Goal: Find specific page/section: Find specific page/section

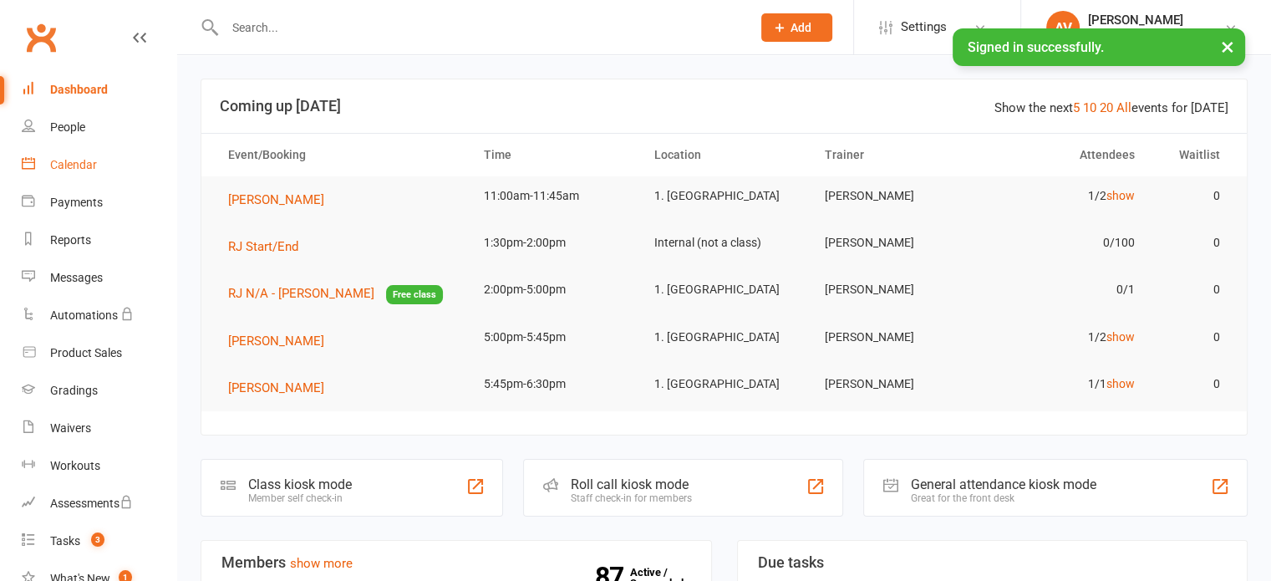
click at [64, 165] on div "Calendar" at bounding box center [73, 164] width 47 height 13
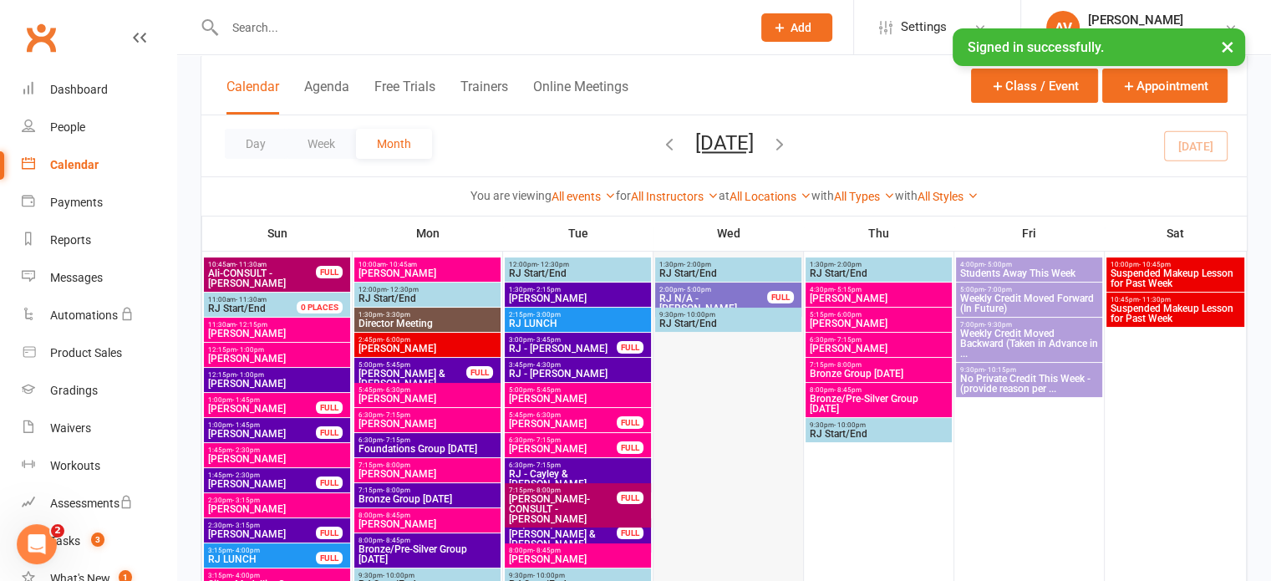
scroll to position [167, 0]
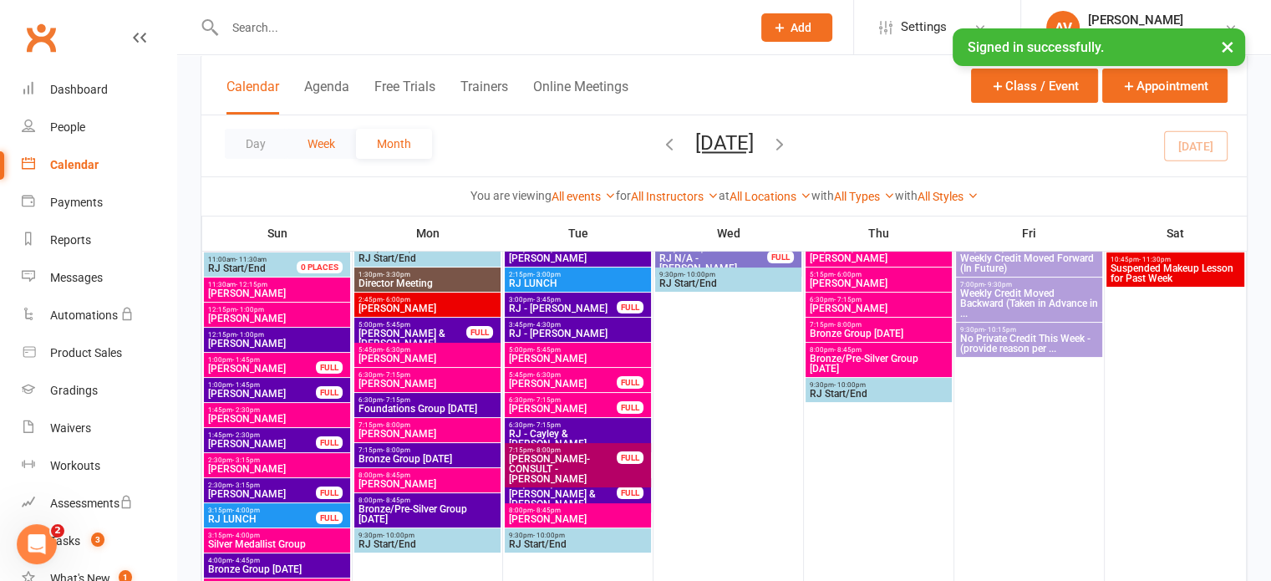
click at [303, 145] on button "Week" at bounding box center [321, 144] width 69 height 30
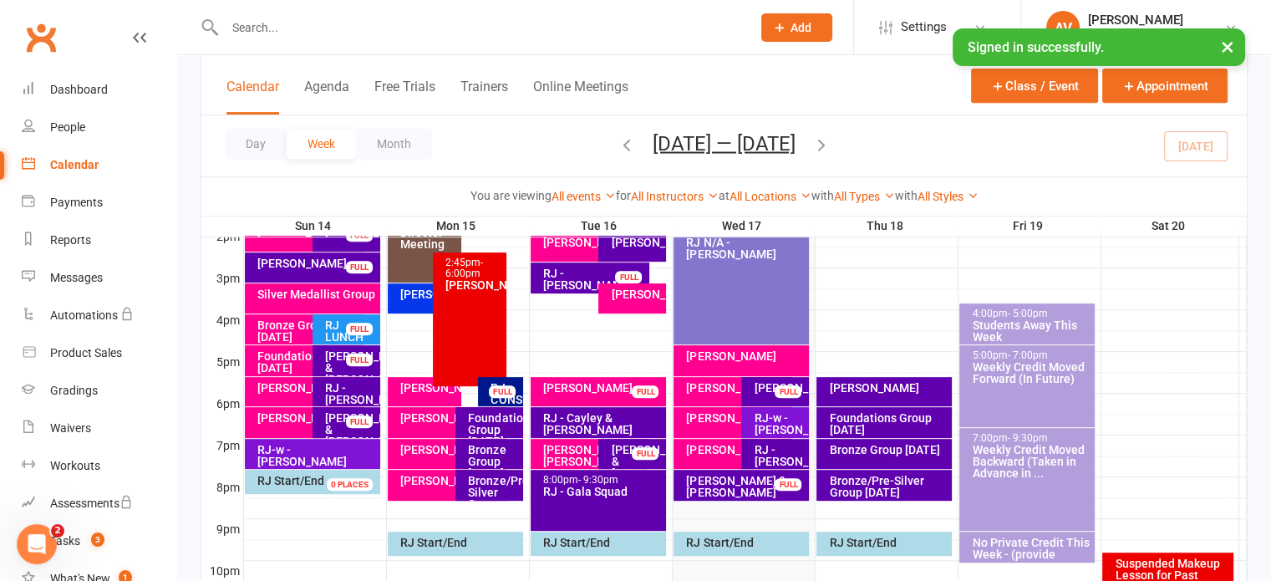
scroll to position [701, 0]
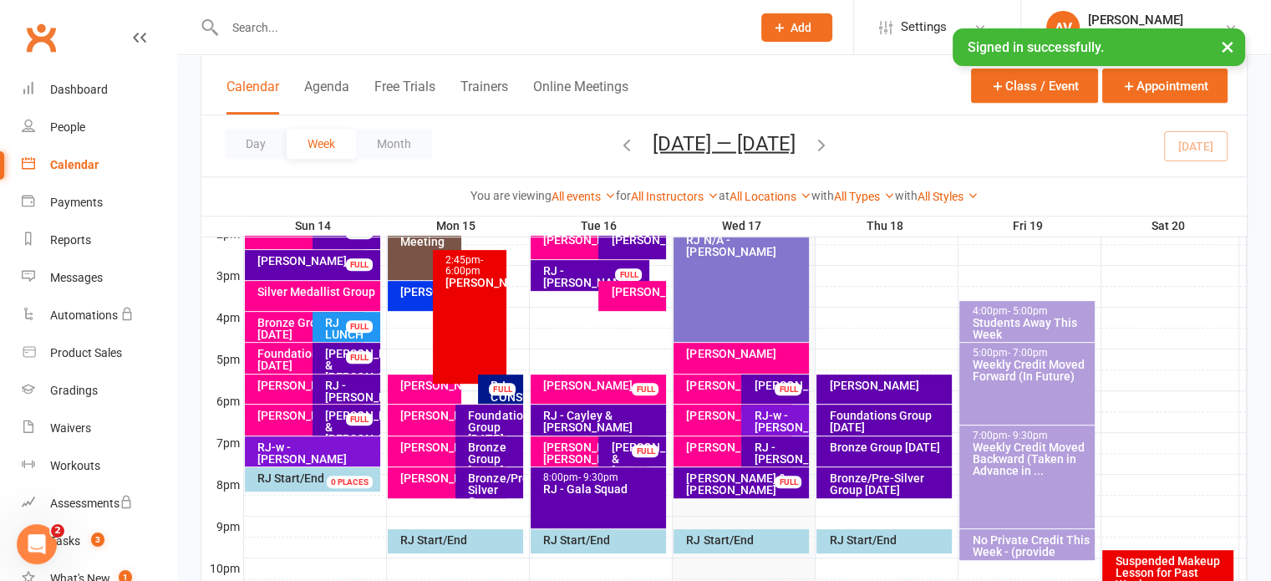
click at [831, 145] on icon "button" at bounding box center [821, 144] width 18 height 18
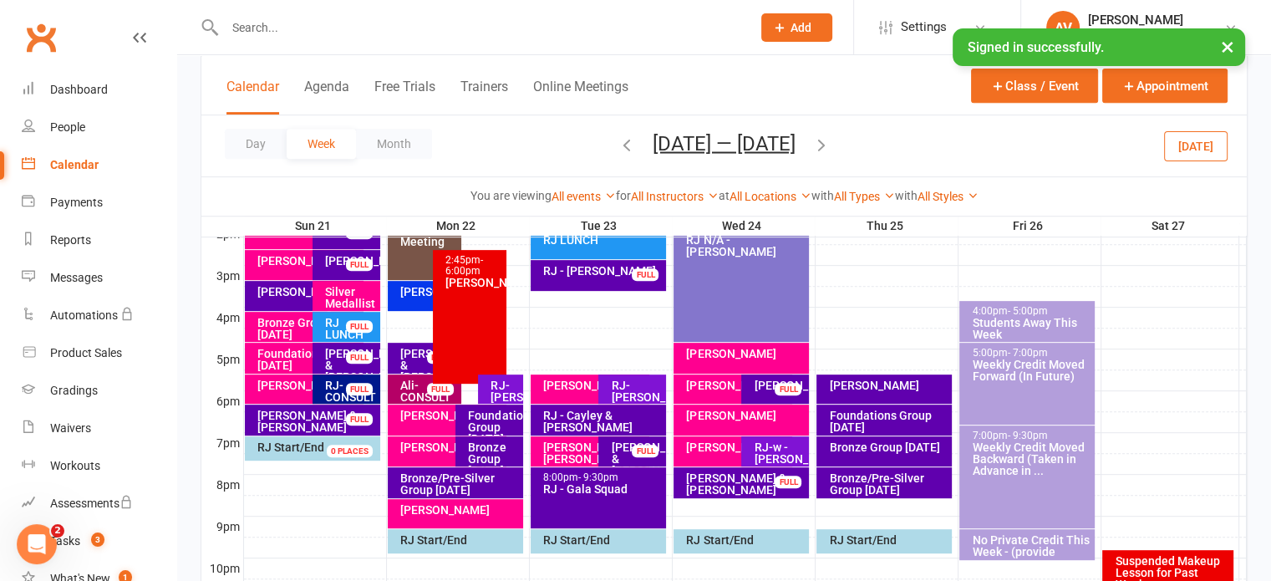
click at [619, 146] on icon "button" at bounding box center [627, 144] width 18 height 18
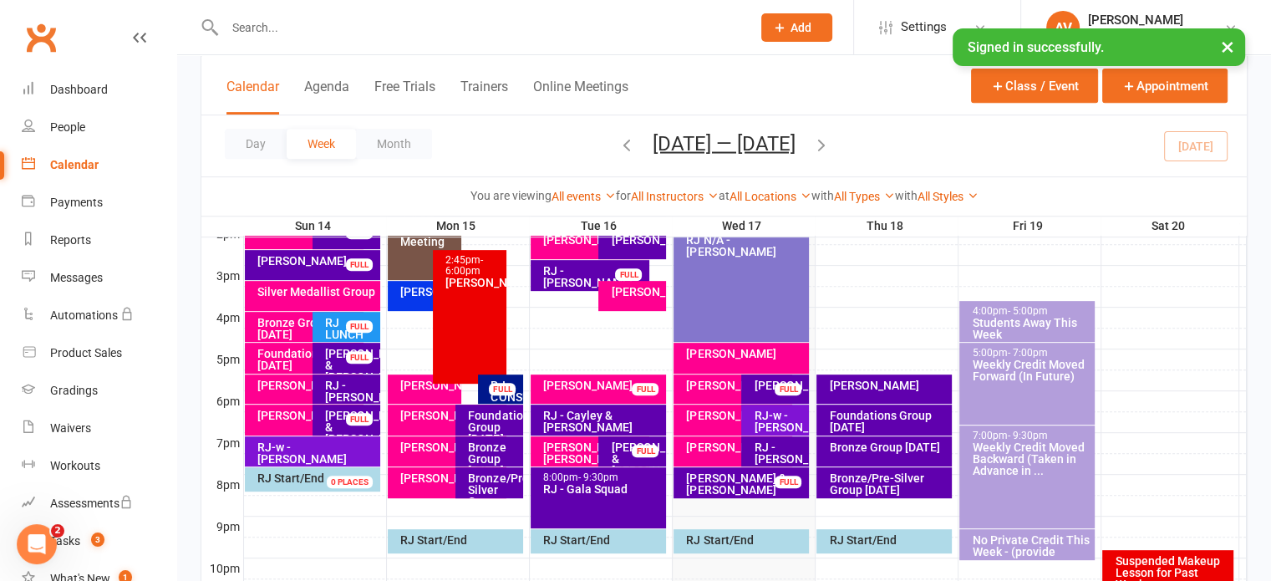
click at [829, 144] on icon "button" at bounding box center [821, 144] width 18 height 18
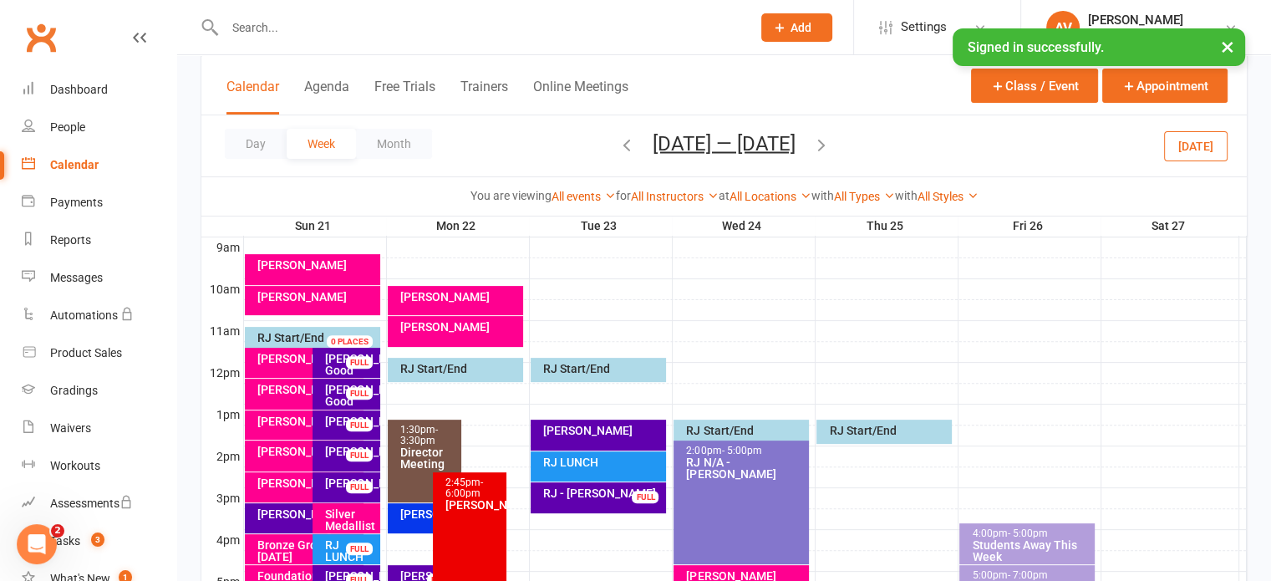
scroll to position [451, 0]
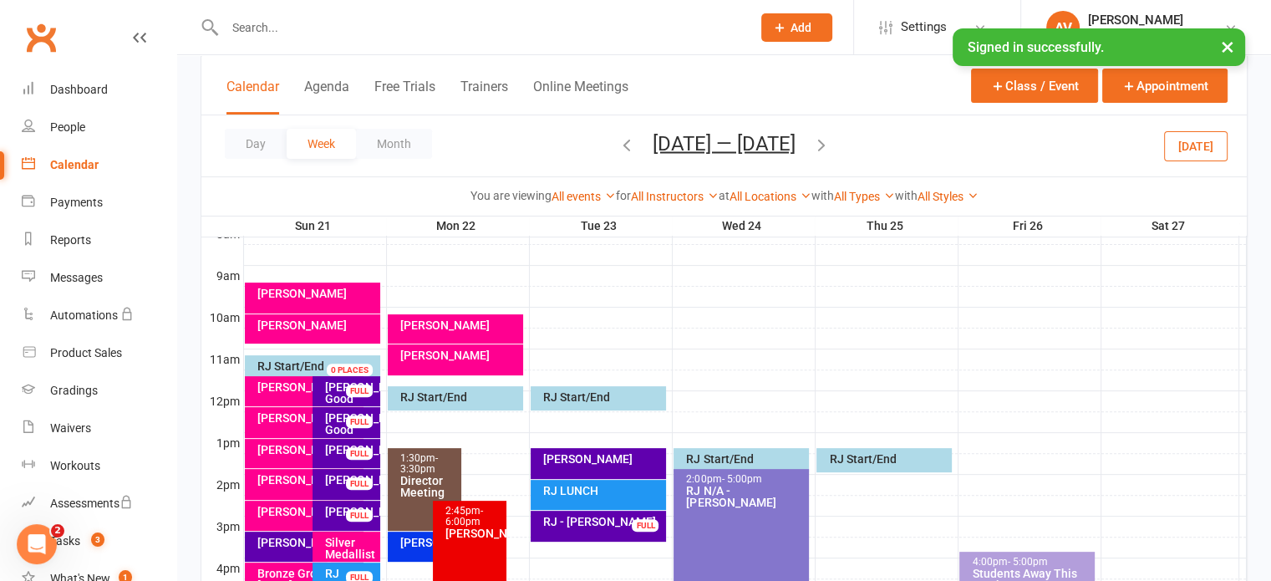
click at [331, 32] on input "text" at bounding box center [480, 27] width 520 height 23
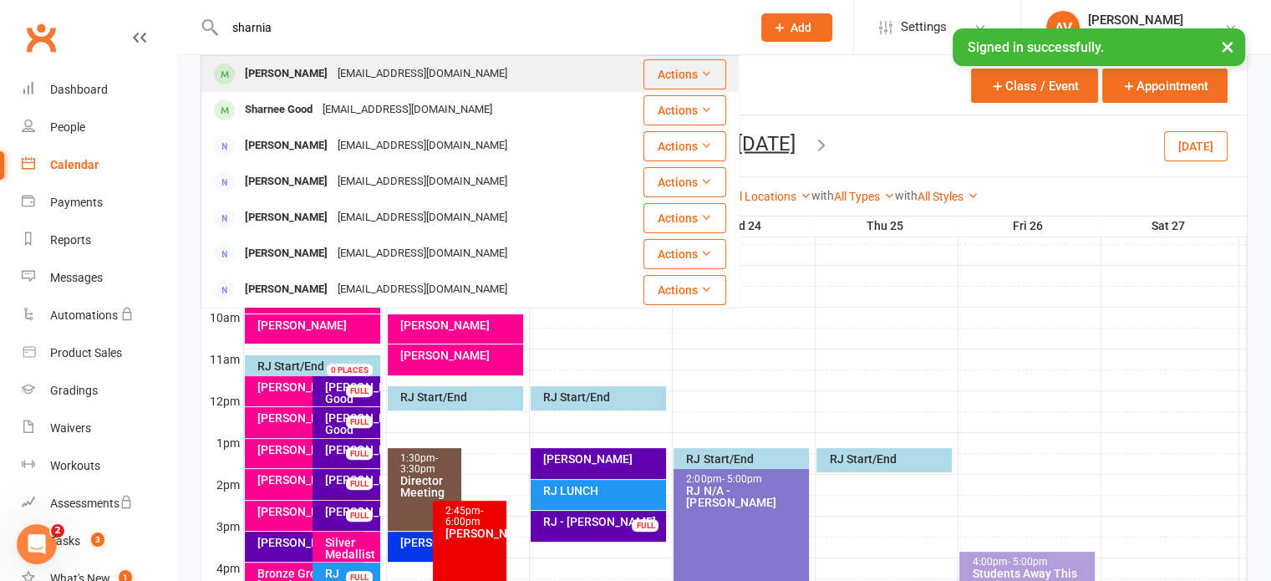
type input "sharnia"
click at [308, 80] on div "[PERSON_NAME]" at bounding box center [286, 74] width 93 height 24
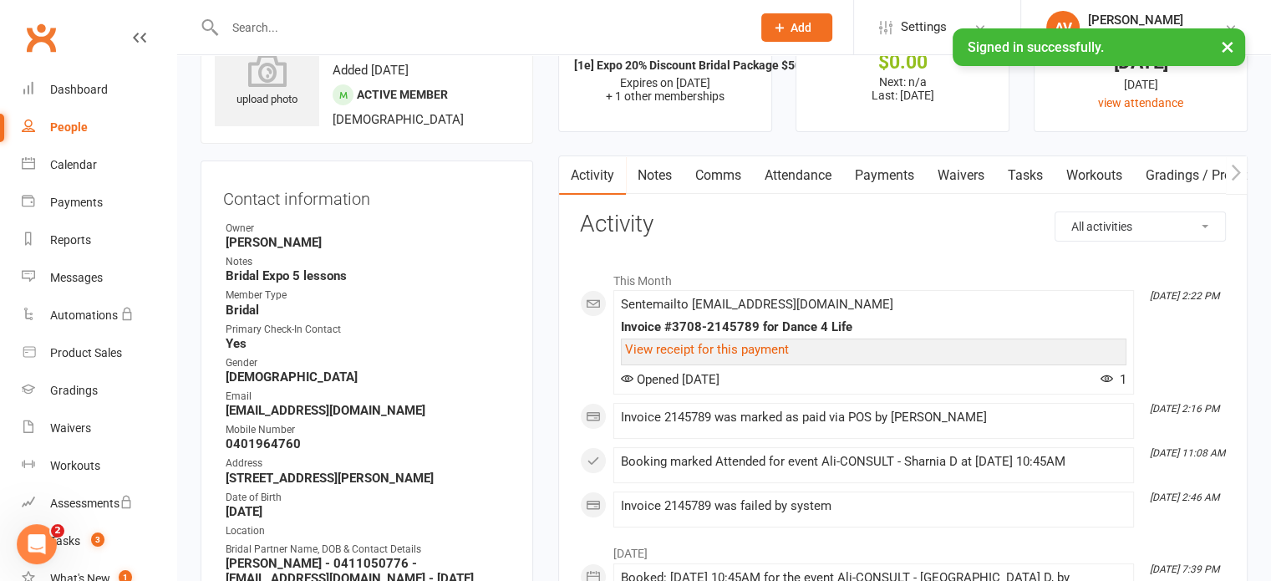
scroll to position [167, 0]
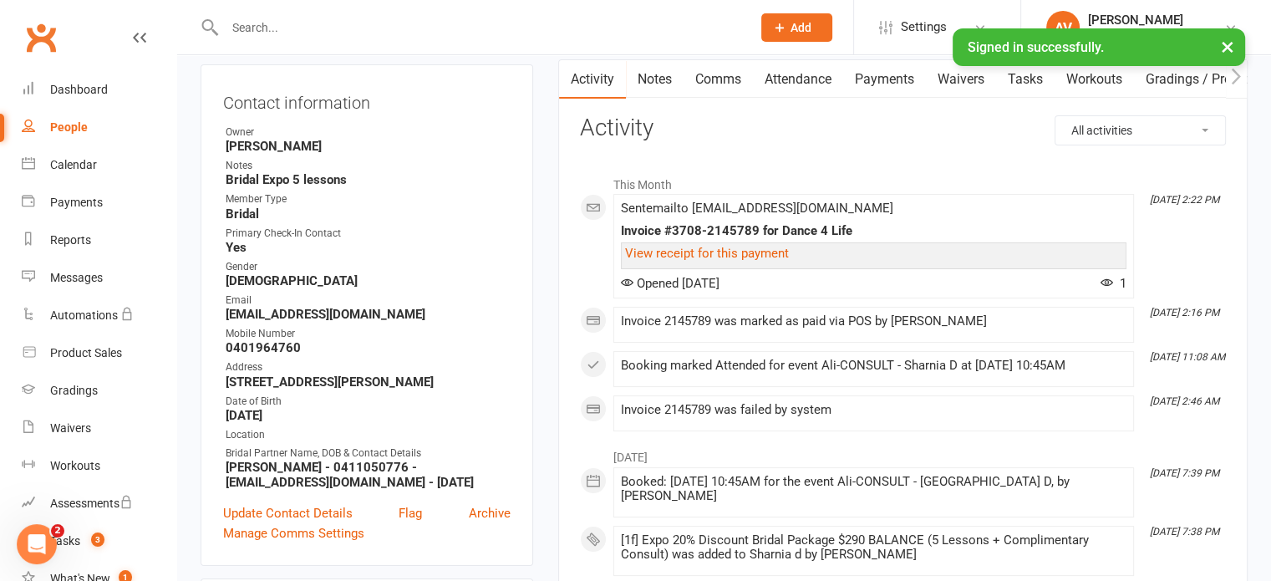
click at [311, 52] on div at bounding box center [470, 27] width 539 height 54
